Goal: Task Accomplishment & Management: Manage account settings

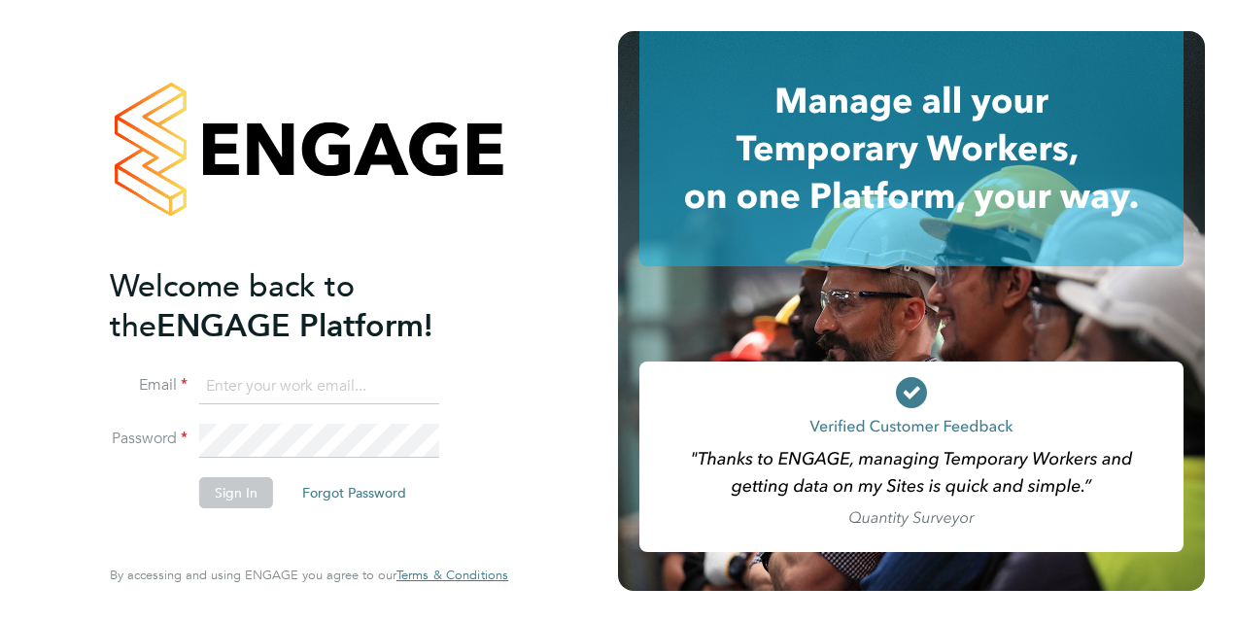
type input "[PERSON_NAME][EMAIL_ADDRESS][DOMAIN_NAME]"
click at [217, 497] on button "Sign In" at bounding box center [236, 492] width 74 height 31
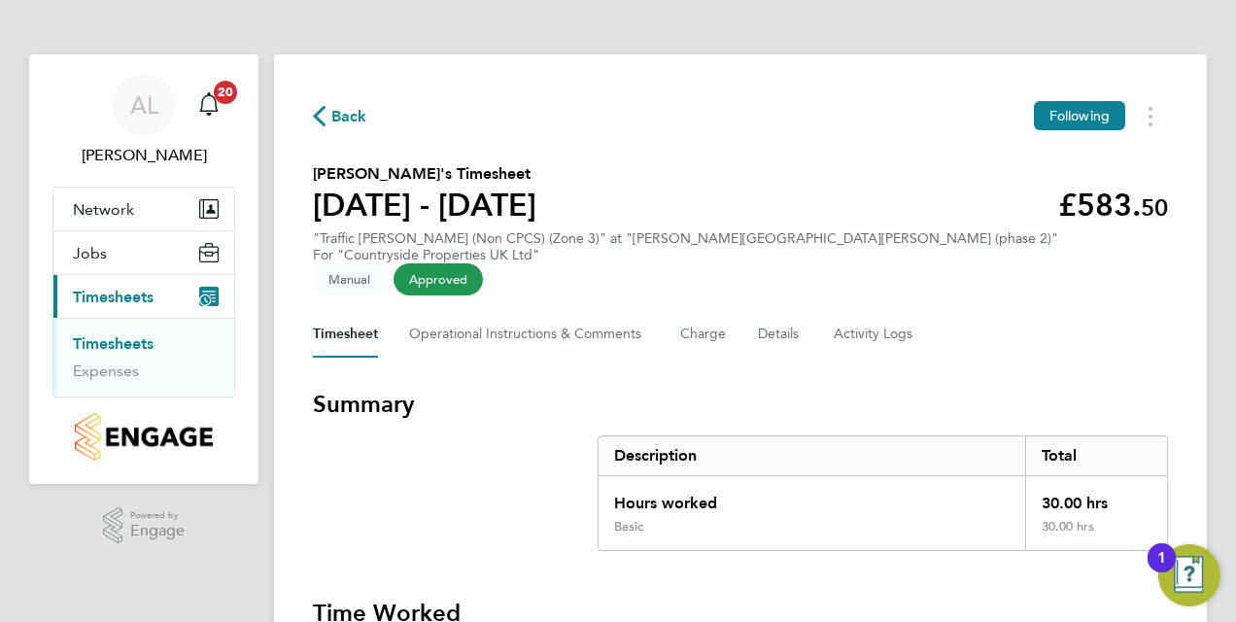
click at [138, 346] on link "Timesheets" at bounding box center [113, 343] width 81 height 18
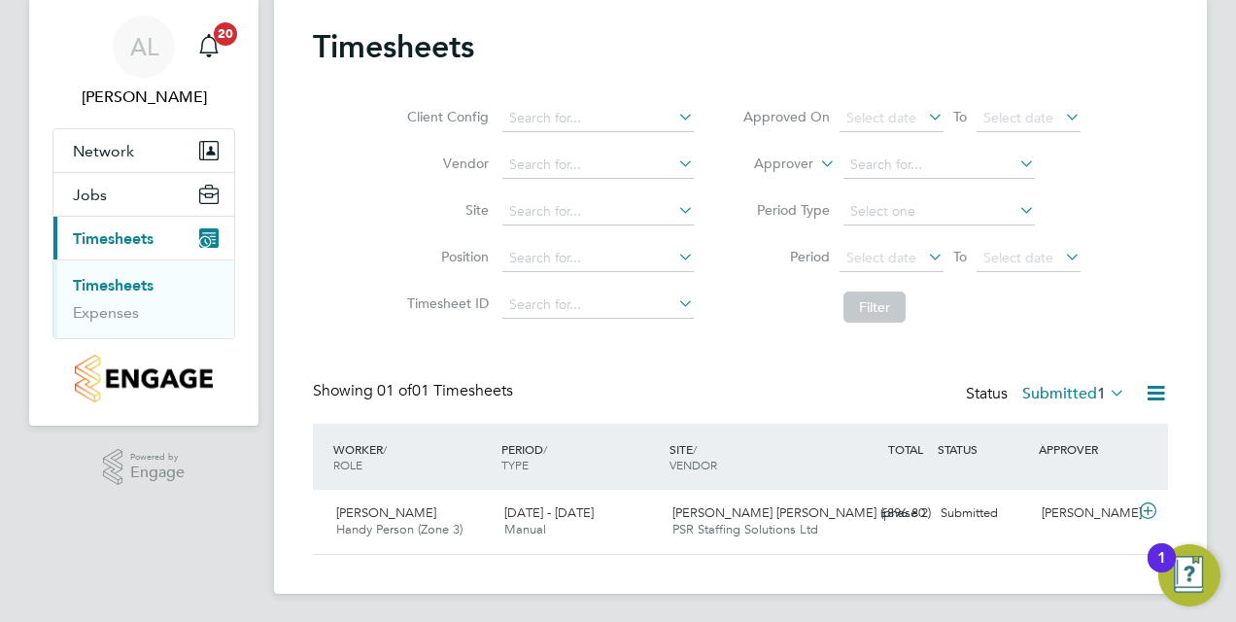
scroll to position [60, 0]
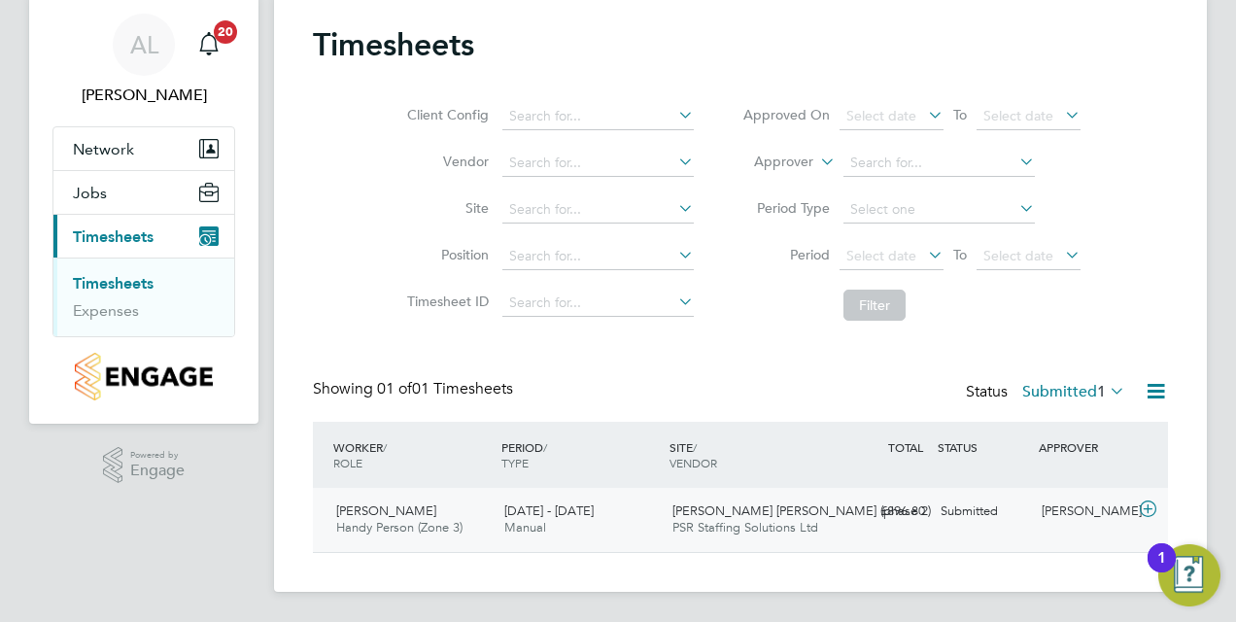
click at [357, 515] on span "Florin Ciolacu" at bounding box center [386, 510] width 100 height 17
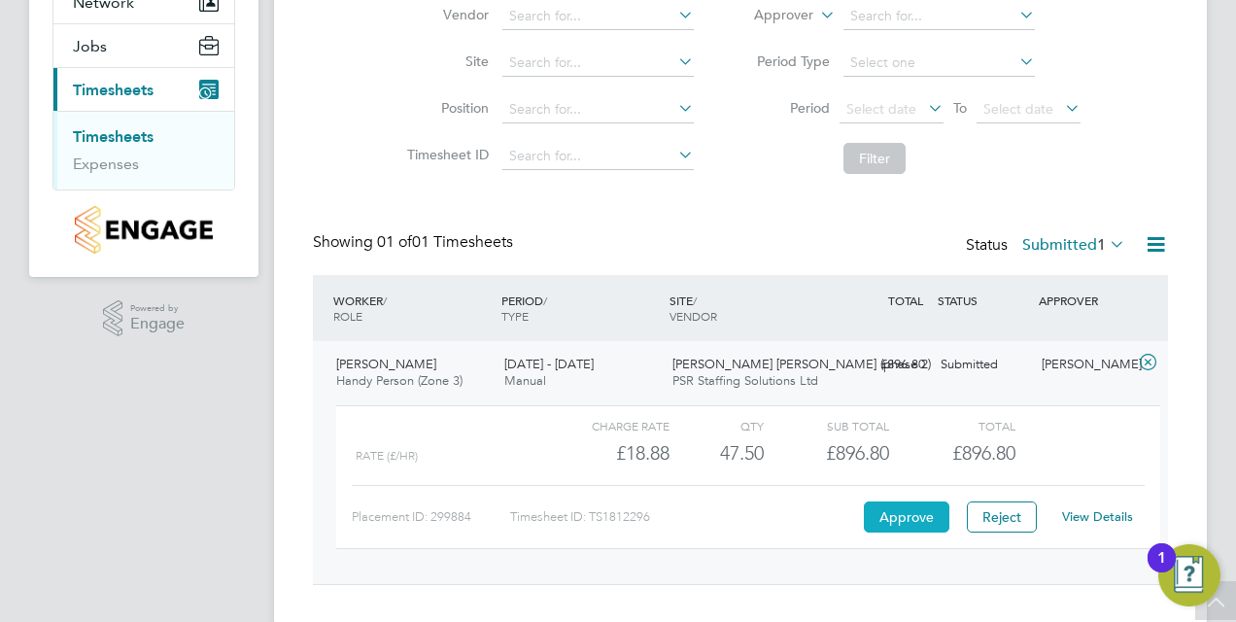
scroll to position [208, 0]
click at [885, 508] on button "Approve" at bounding box center [907, 515] width 86 height 31
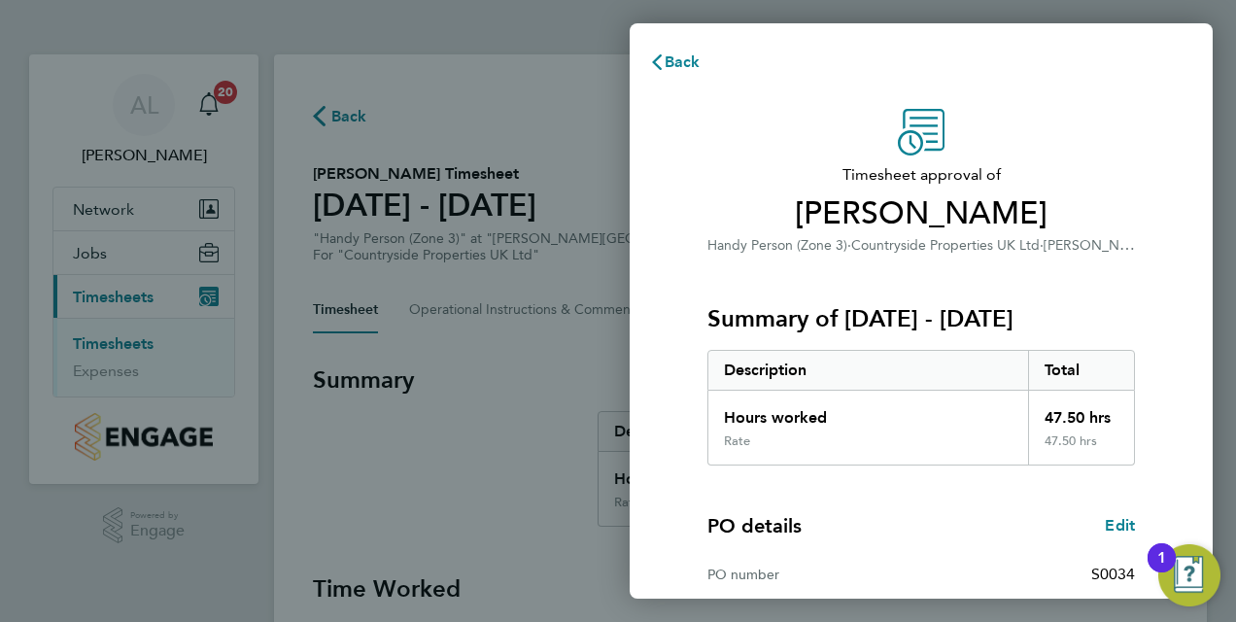
scroll to position [307, 0]
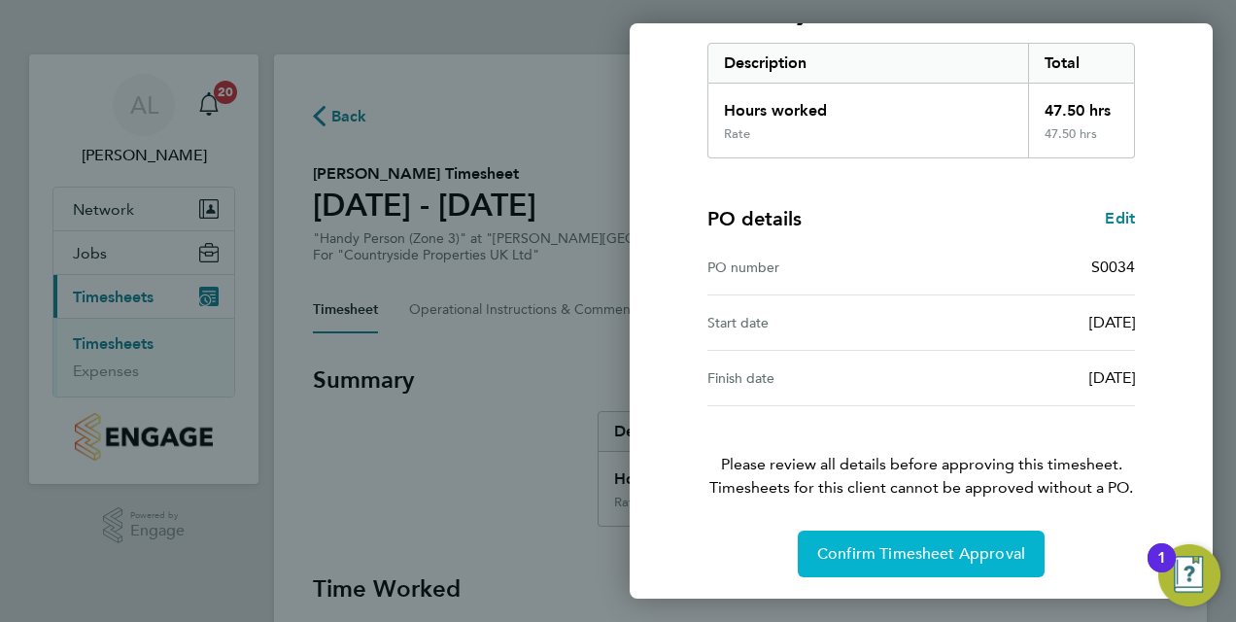
click at [892, 544] on span "Confirm Timesheet Approval" at bounding box center [921, 553] width 208 height 19
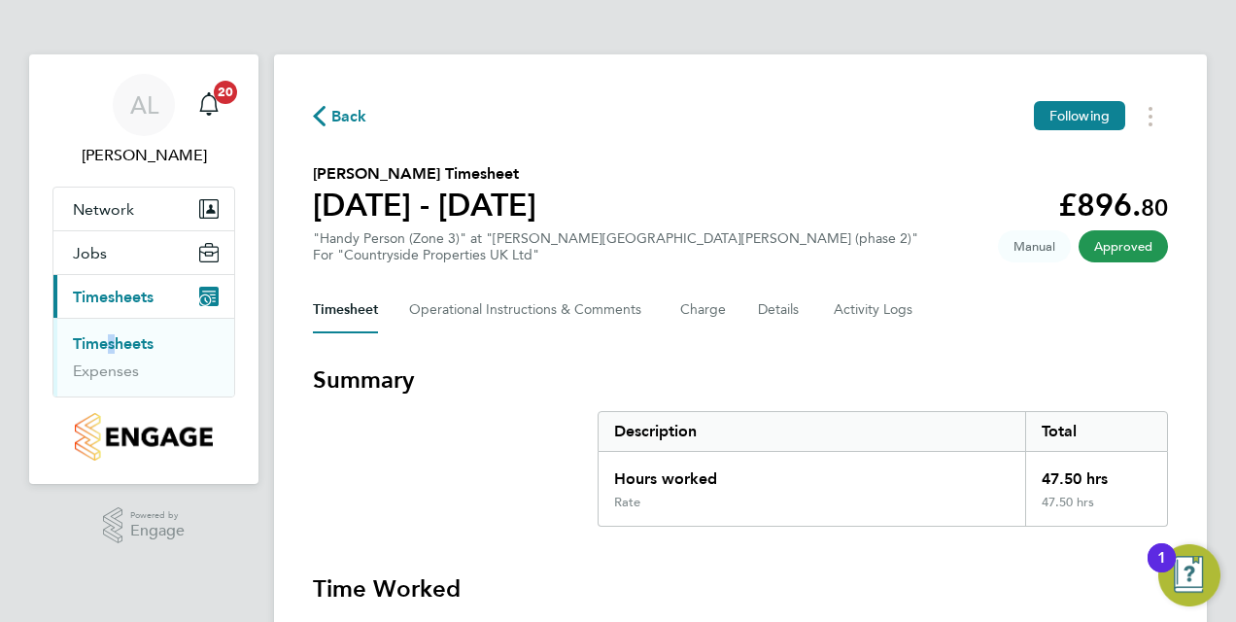
click at [103, 356] on li "Timesheets" at bounding box center [146, 347] width 146 height 27
drag, startPoint x: 103, startPoint y: 356, endPoint x: 113, endPoint y: 352, distance: 10.5
click at [113, 352] on li "Timesheets" at bounding box center [146, 347] width 146 height 27
click at [120, 337] on link "Timesheets" at bounding box center [113, 343] width 81 height 18
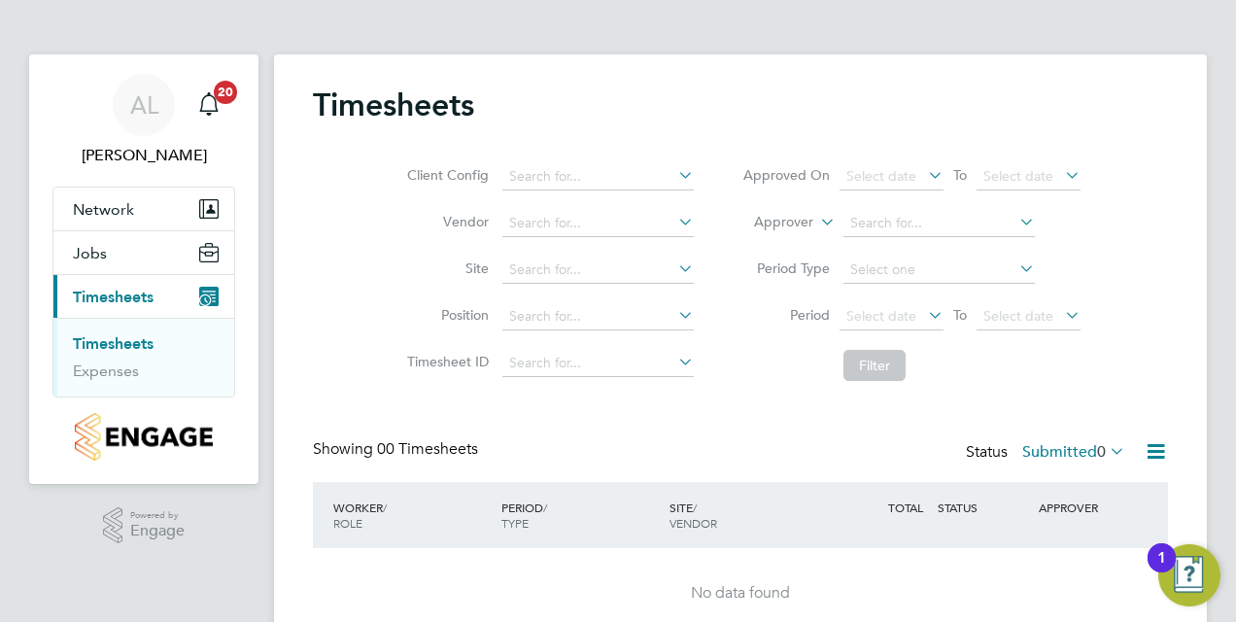
click at [133, 344] on link "Timesheets" at bounding box center [113, 343] width 81 height 18
click at [140, 84] on div "AL" at bounding box center [144, 105] width 62 height 62
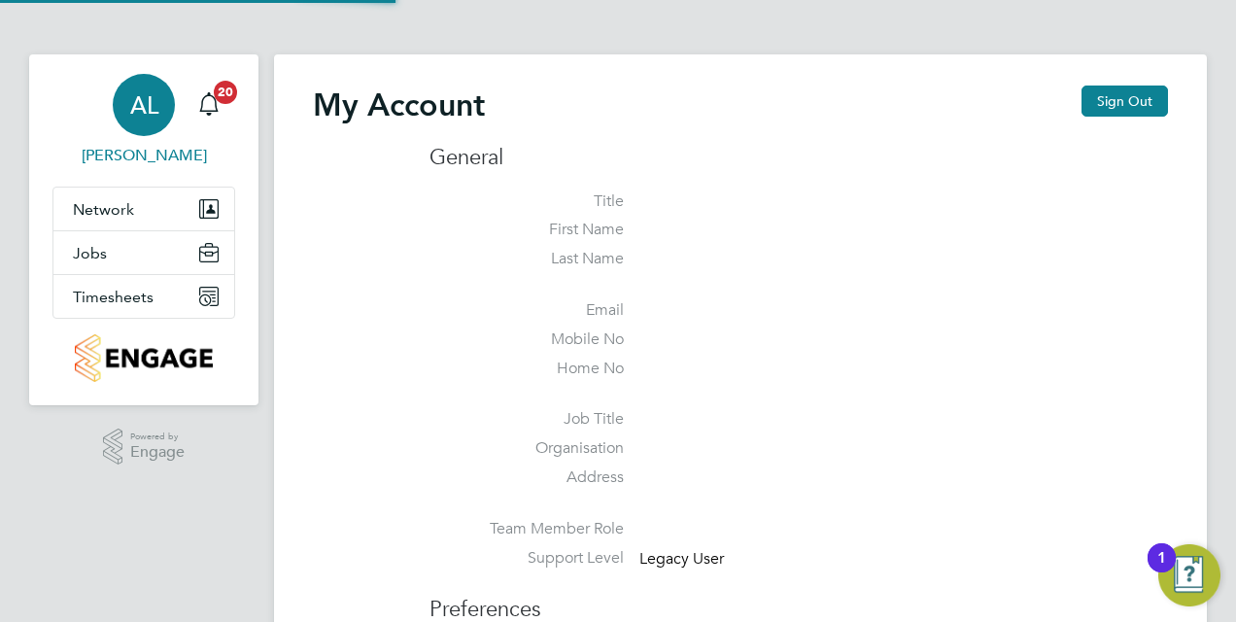
type input "[PERSON_NAME][EMAIL_ADDRESS][DOMAIN_NAME]"
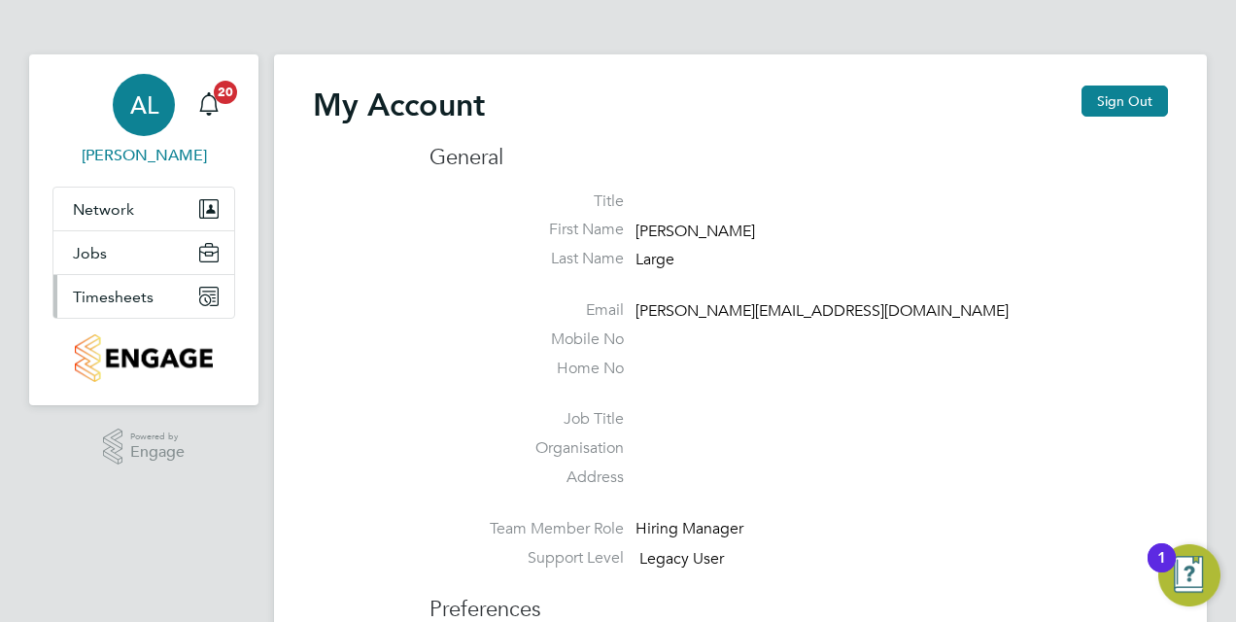
click at [140, 297] on span "Timesheets" at bounding box center [113, 297] width 81 height 18
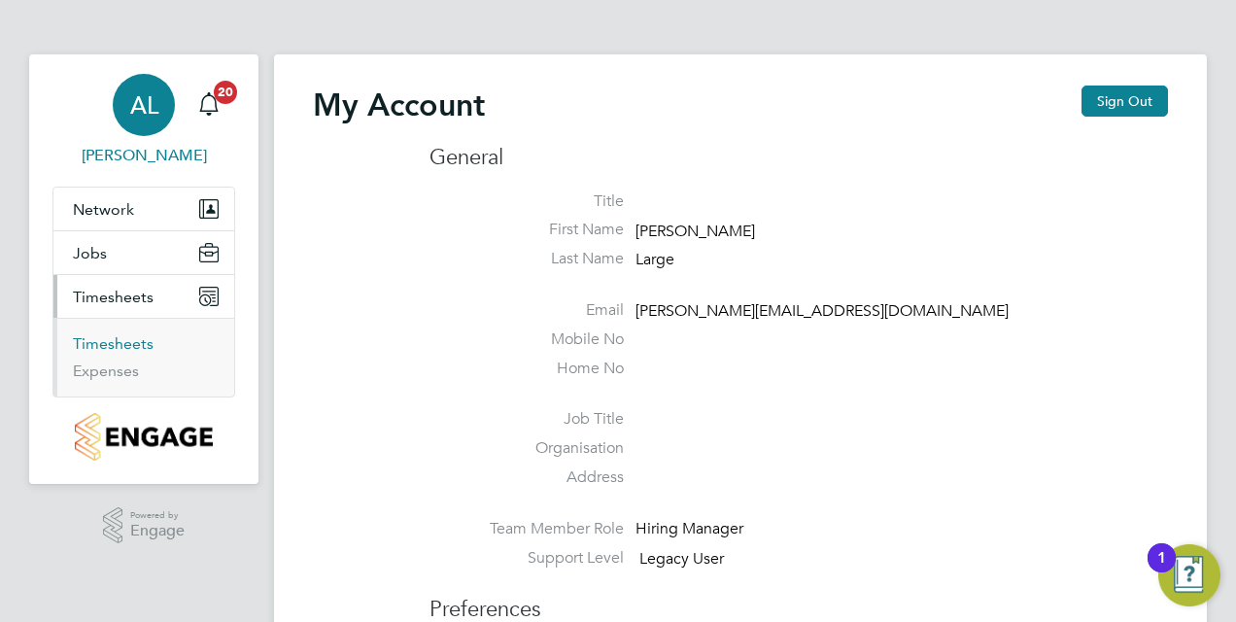
click at [137, 341] on link "Timesheets" at bounding box center [113, 343] width 81 height 18
